Goal: Task Accomplishment & Management: Manage account settings

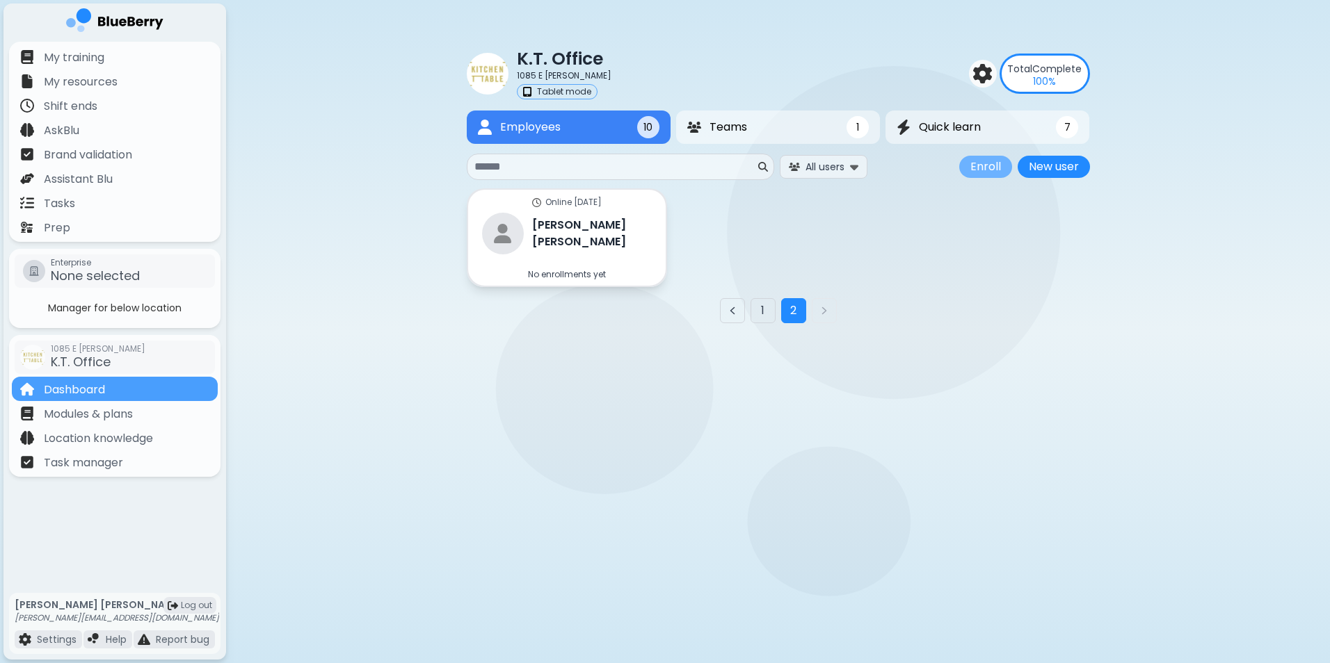
click at [989, 167] on button "Enroll" at bounding box center [985, 167] width 53 height 22
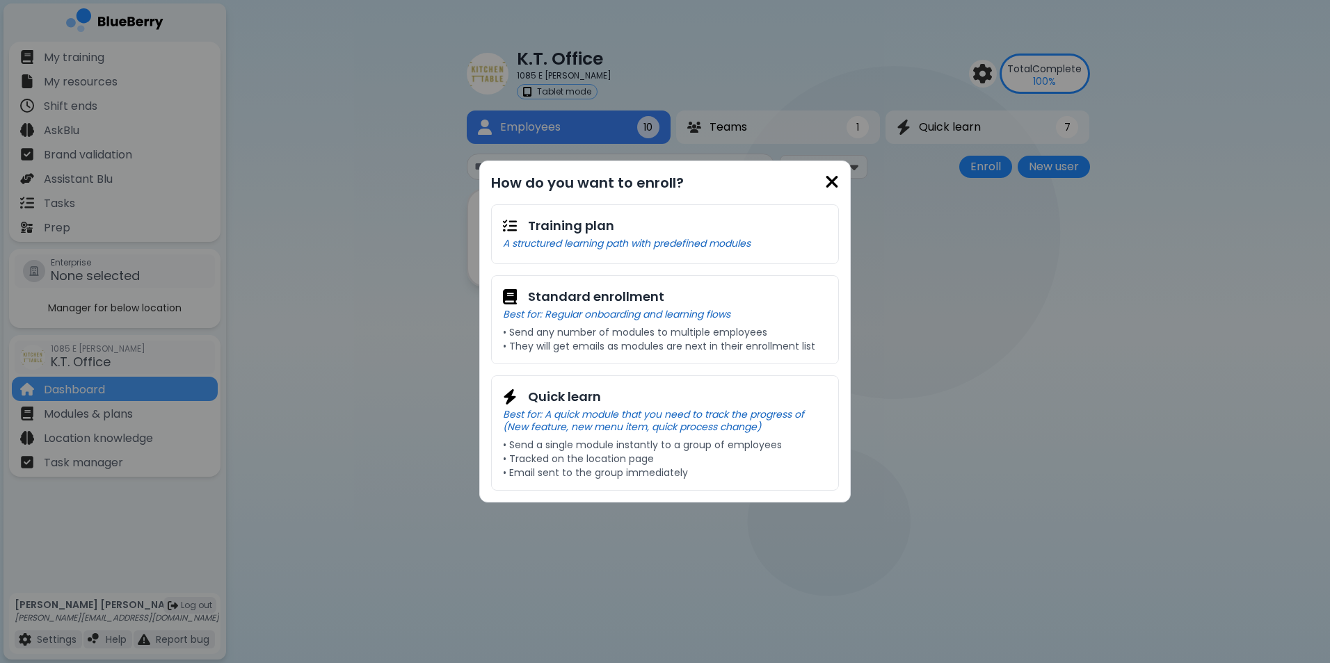
click at [834, 179] on img at bounding box center [832, 181] width 14 height 19
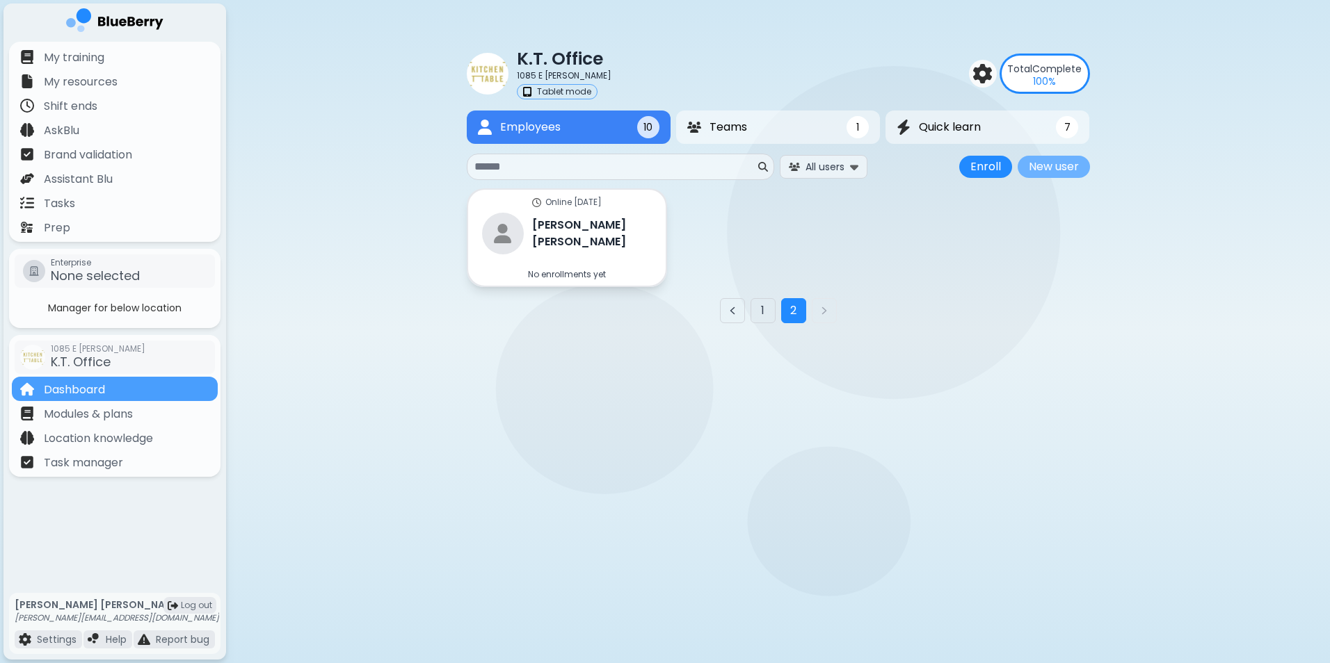
click at [1040, 168] on button "New user" at bounding box center [1053, 167] width 72 height 22
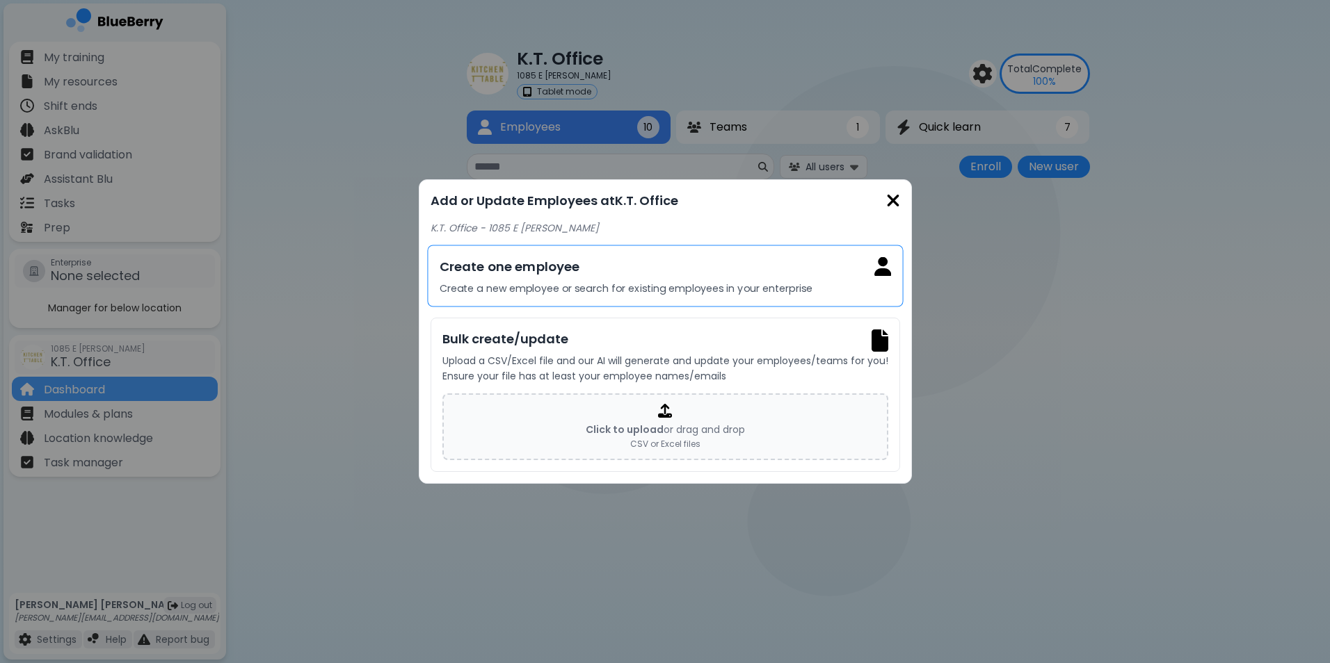
click at [583, 286] on p "Create a new employee or search for existing employees in your enterprise" at bounding box center [665, 288] width 452 height 13
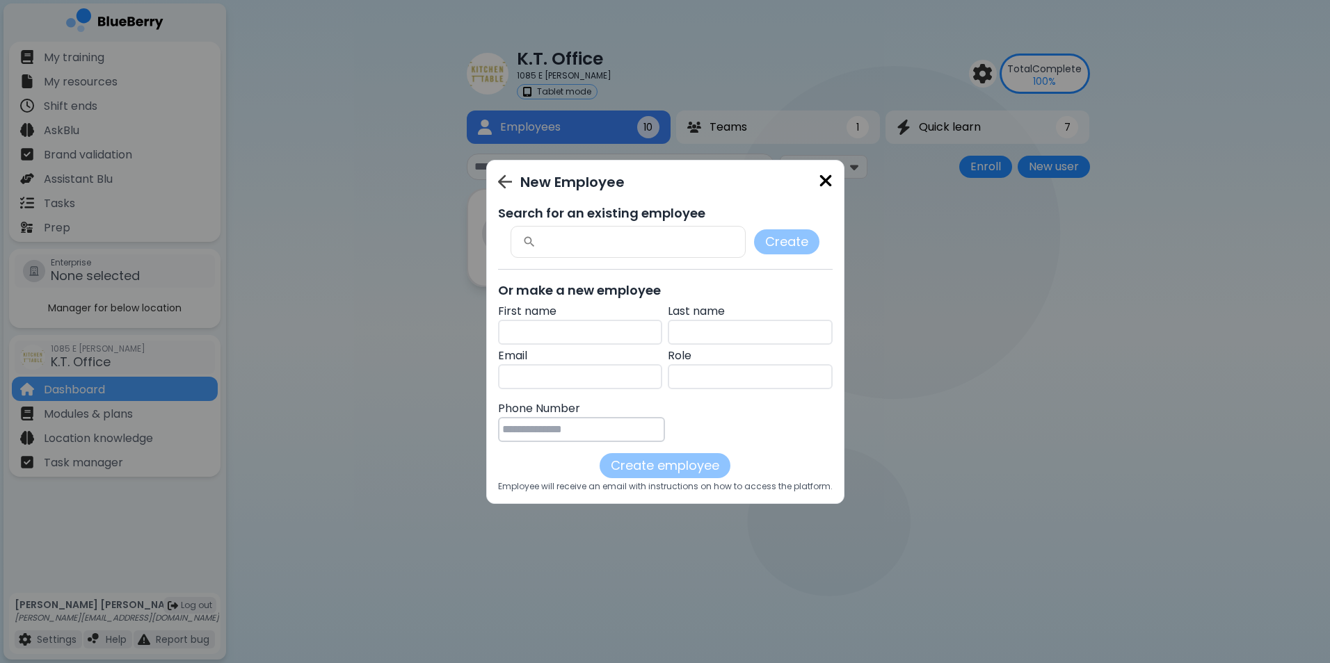
click at [553, 339] on input "text" at bounding box center [580, 332] width 165 height 25
type input "*****"
click at [694, 334] on input "text" at bounding box center [750, 332] width 165 height 25
type input "**********"
click at [599, 376] on input "text" at bounding box center [580, 376] width 165 height 25
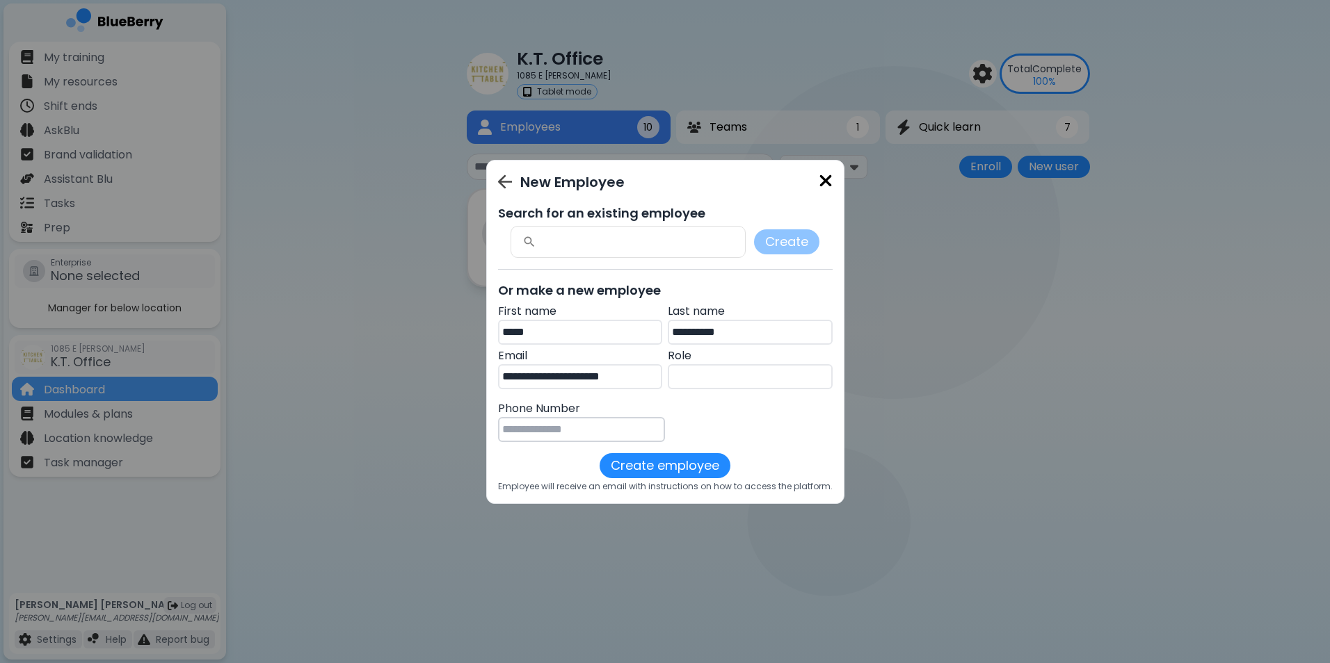
type input "**********"
click at [572, 428] on input "tel" at bounding box center [582, 429] width 168 height 25
type input "**********"
click at [653, 470] on button "Create employee" at bounding box center [664, 465] width 131 height 25
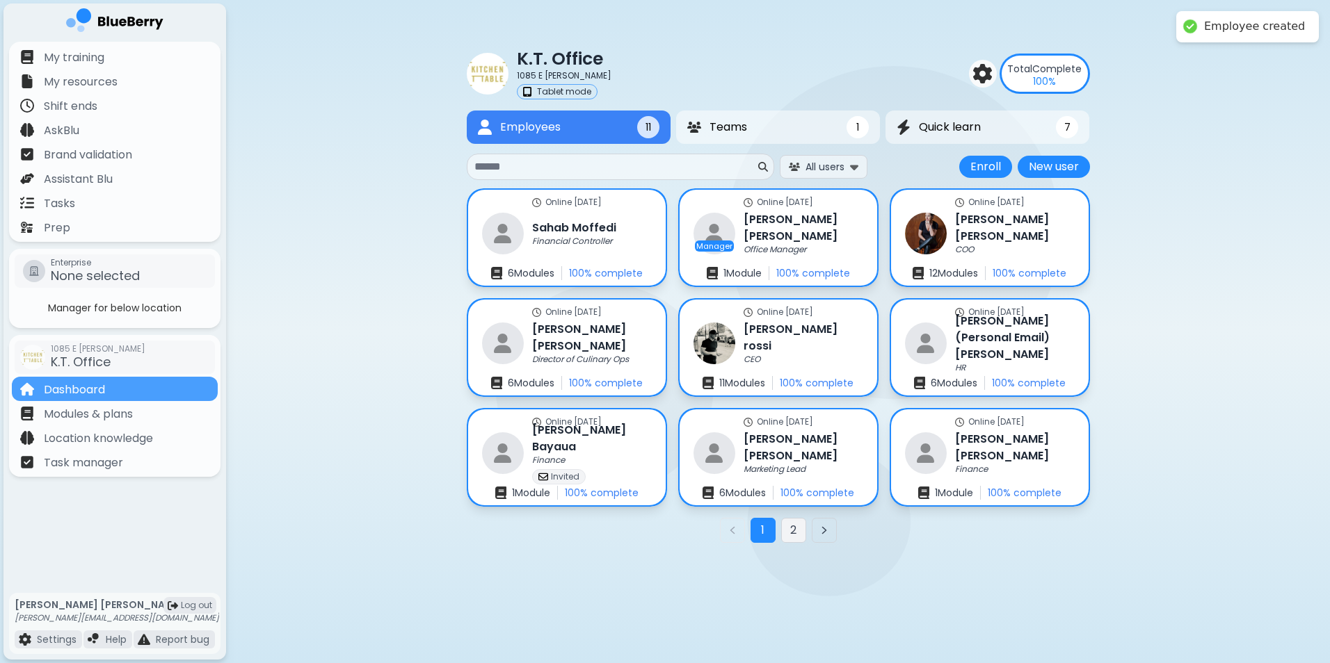
click at [798, 531] on button "2" at bounding box center [793, 530] width 25 height 25
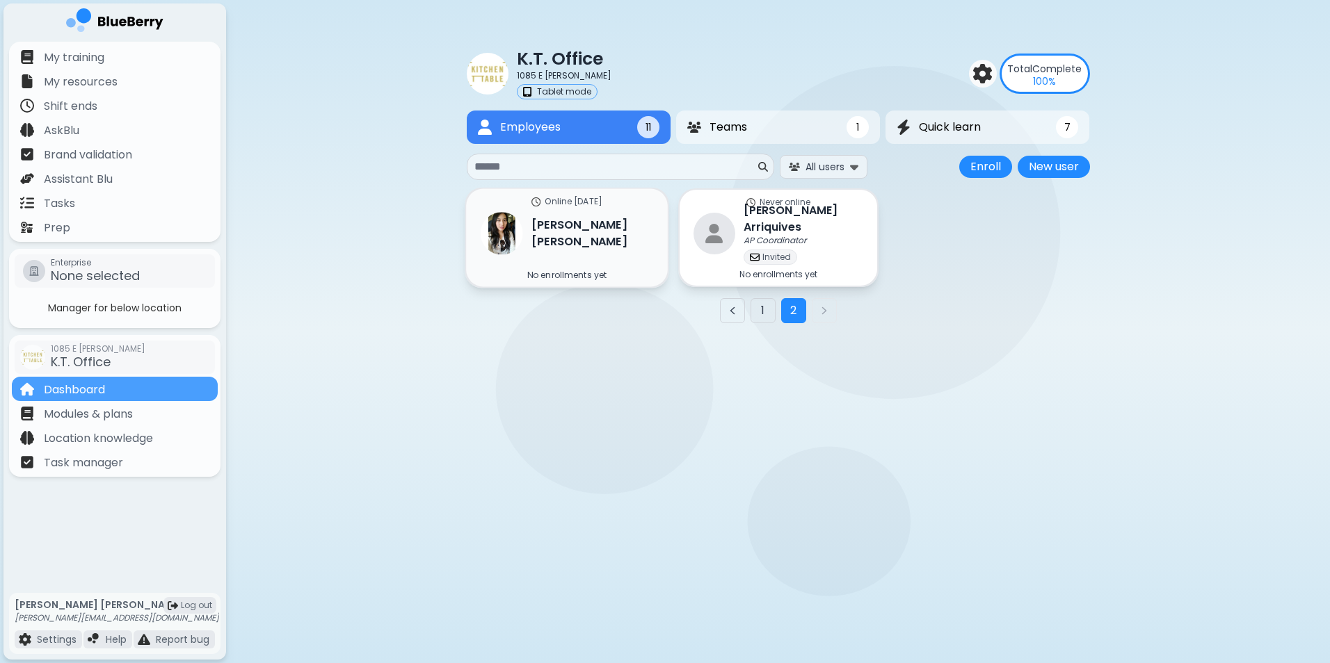
click at [536, 228] on h3 "[PERSON_NAME]" at bounding box center [592, 233] width 122 height 34
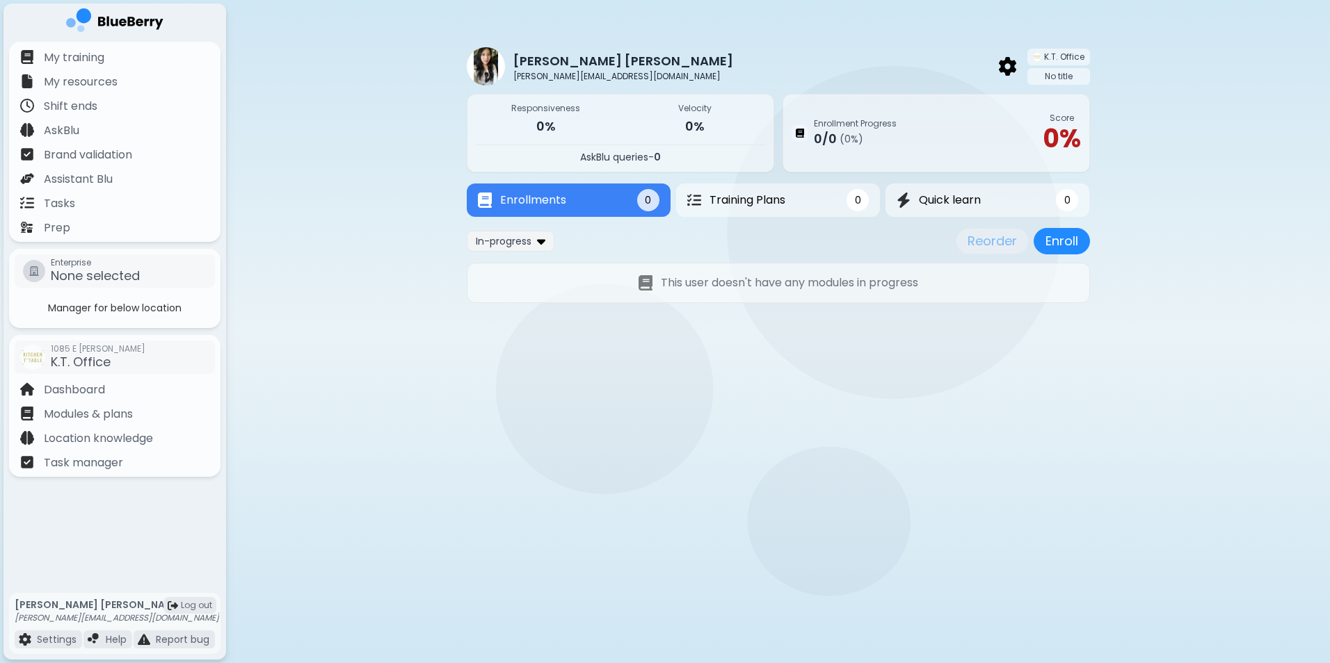
click at [499, 61] on img at bounding box center [486, 66] width 38 height 38
click at [1011, 71] on img at bounding box center [1007, 66] width 17 height 18
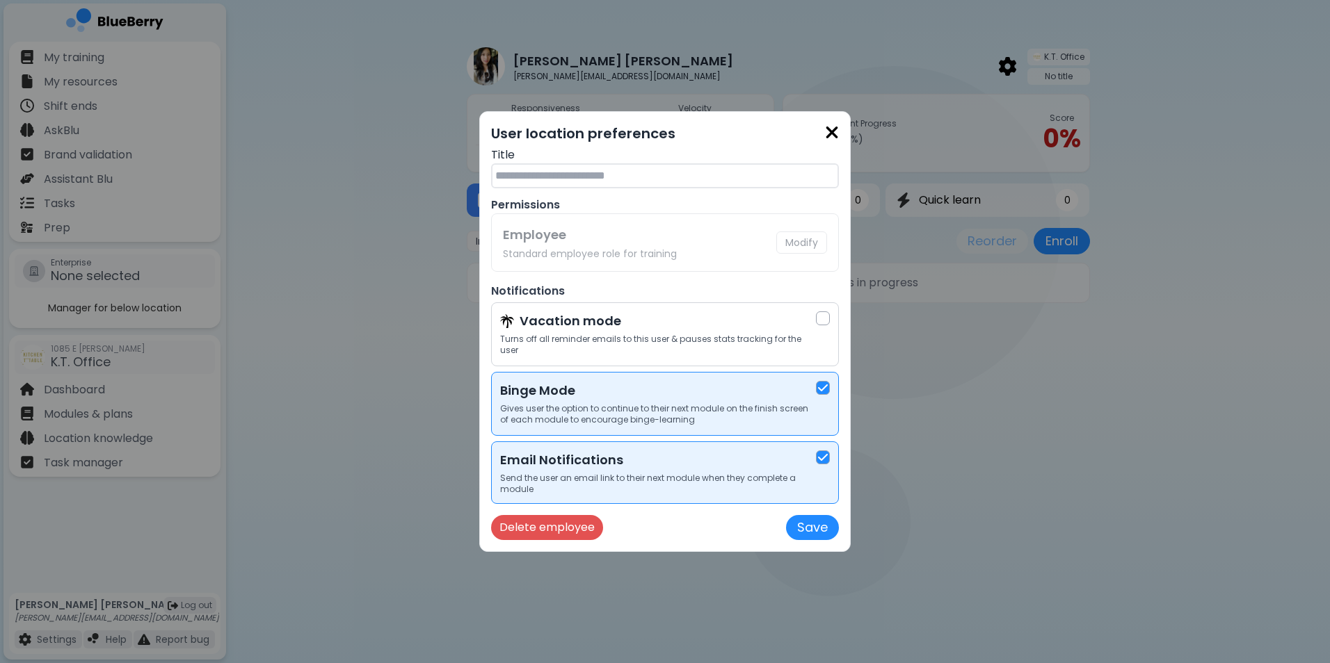
click at [552, 179] on input "text" at bounding box center [665, 175] width 348 height 25
type input "**********"
click at [806, 530] on button "Save" at bounding box center [812, 527] width 53 height 25
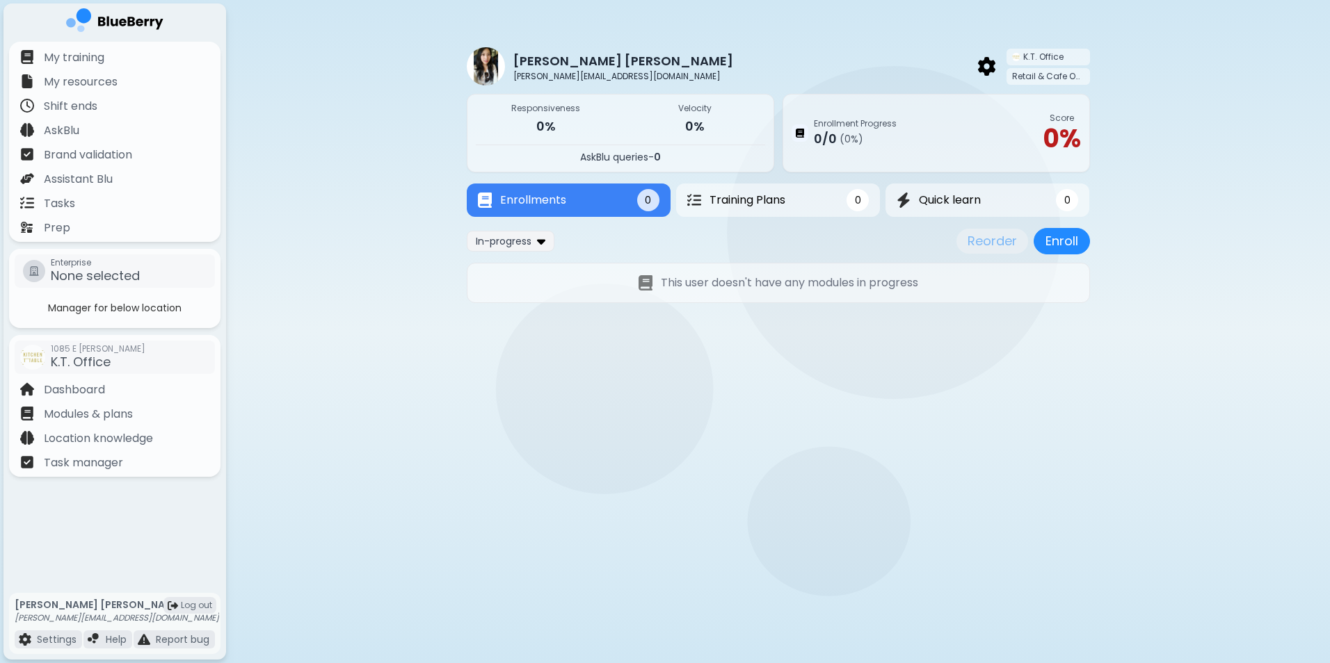
click at [97, 23] on img at bounding box center [114, 22] width 97 height 29
click at [106, 362] on span "K.T. Office" at bounding box center [81, 361] width 60 height 17
click at [83, 387] on p "Dashboard" at bounding box center [74, 390] width 61 height 17
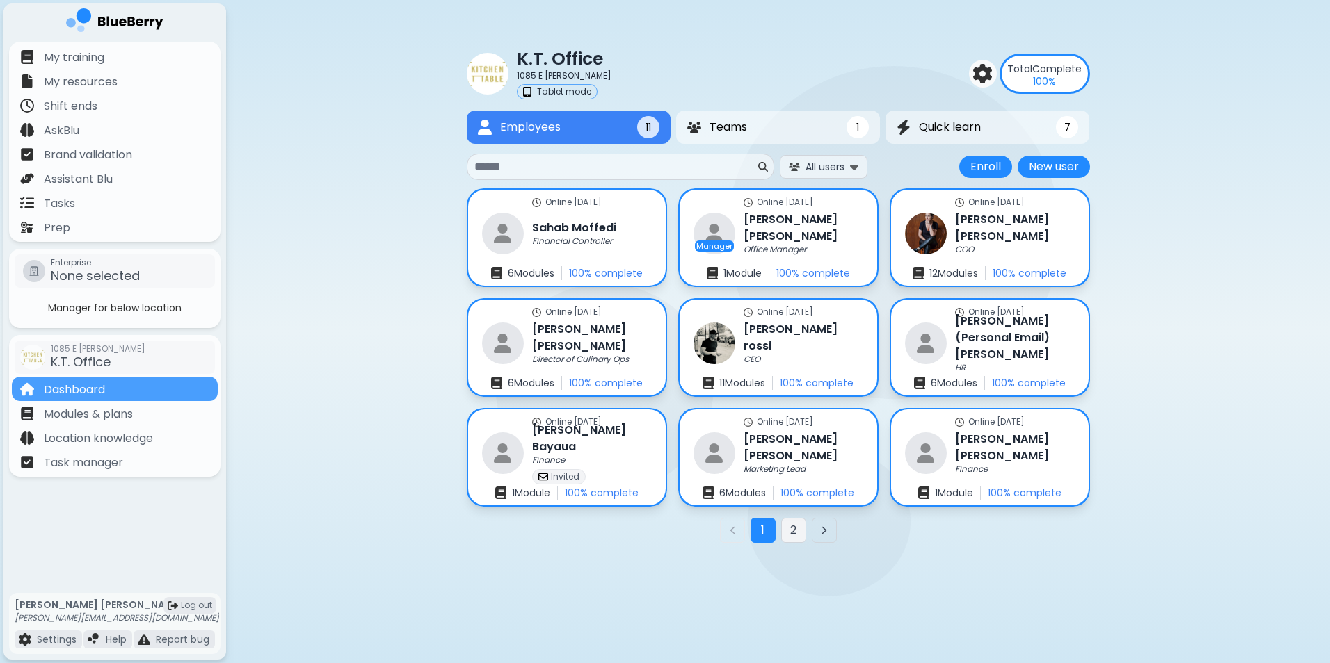
click at [802, 531] on button "2" at bounding box center [793, 530] width 25 height 25
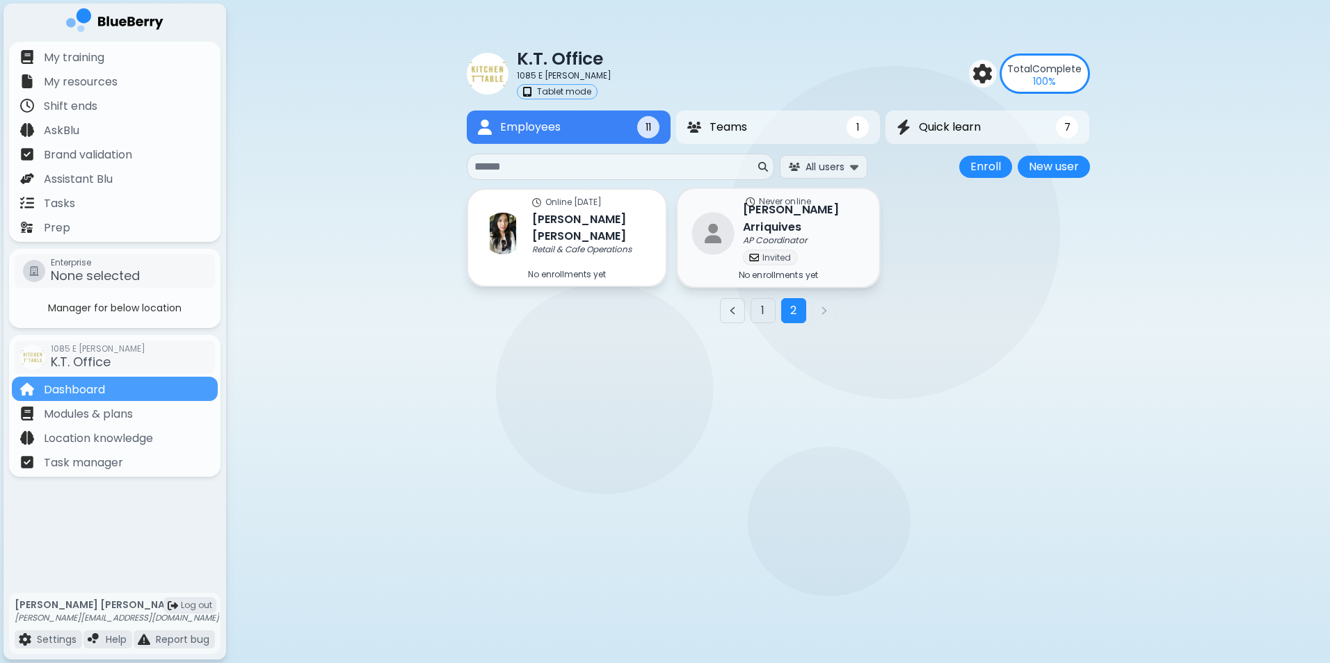
click at [830, 225] on h3 "[PERSON_NAME]" at bounding box center [804, 219] width 122 height 34
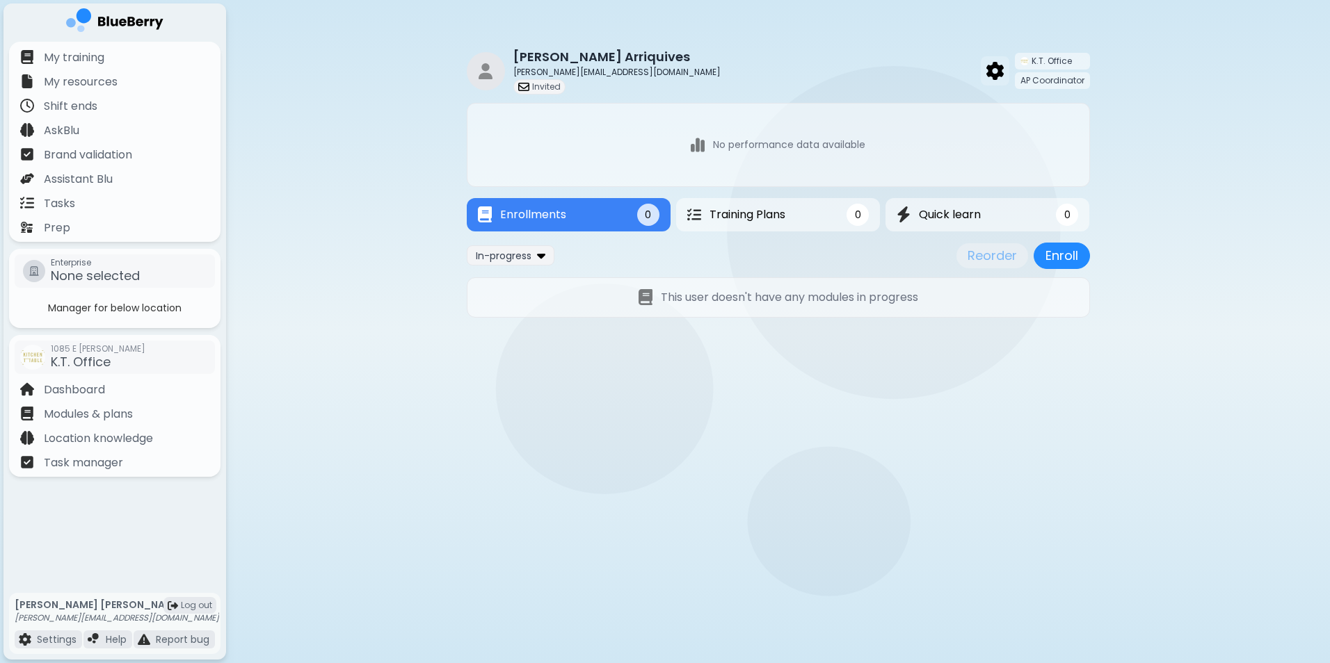
click at [999, 67] on img at bounding box center [994, 71] width 17 height 18
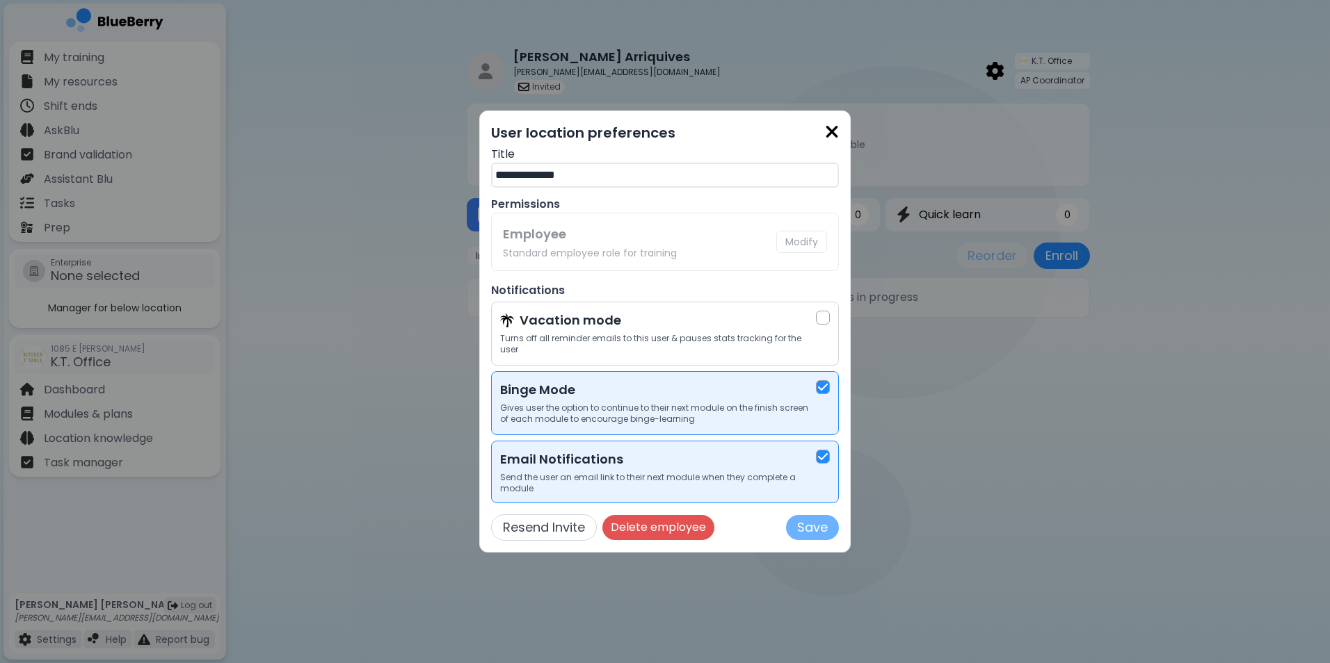
click at [821, 525] on button "Save" at bounding box center [812, 527] width 53 height 25
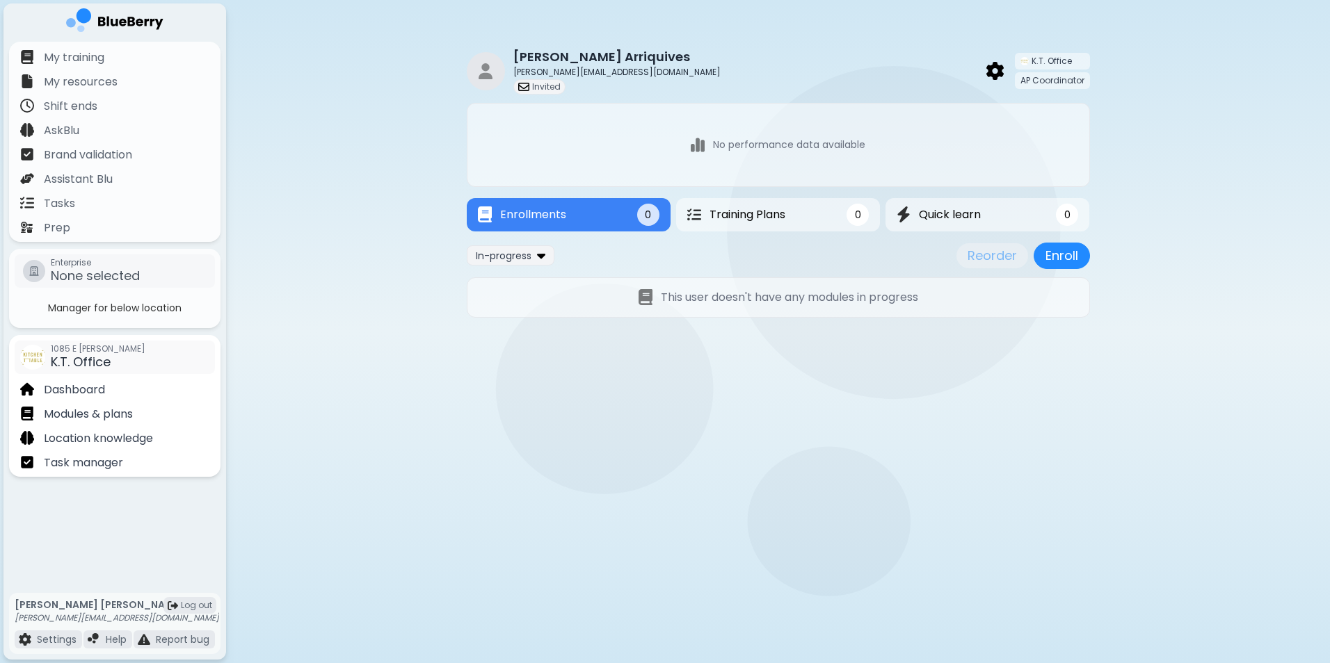
click at [94, 359] on span "K.T. Office" at bounding box center [81, 361] width 60 height 17
click at [73, 387] on p "Dashboard" at bounding box center [74, 390] width 61 height 17
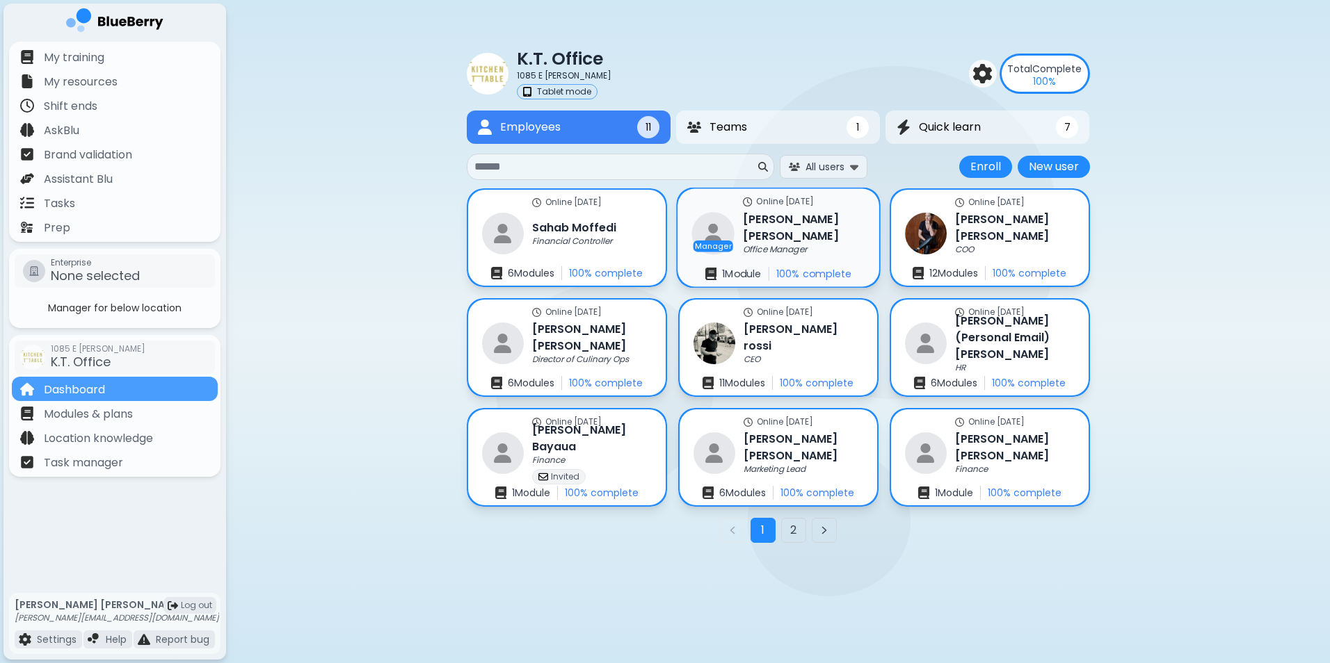
click at [768, 219] on h3 "[PERSON_NAME]" at bounding box center [804, 228] width 122 height 34
